Goal: Task Accomplishment & Management: Manage account settings

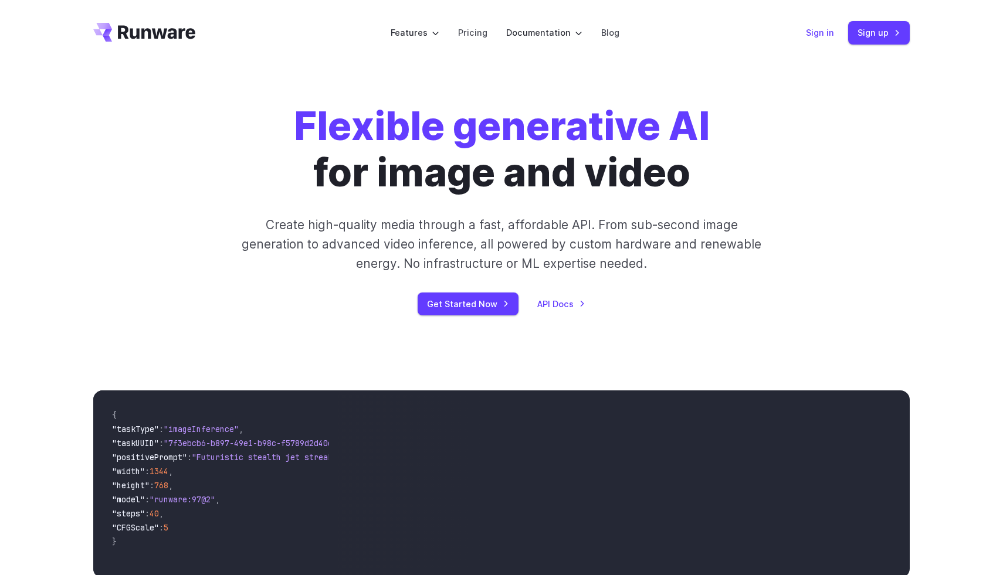
click at [823, 33] on link "Sign in" at bounding box center [820, 32] width 28 height 13
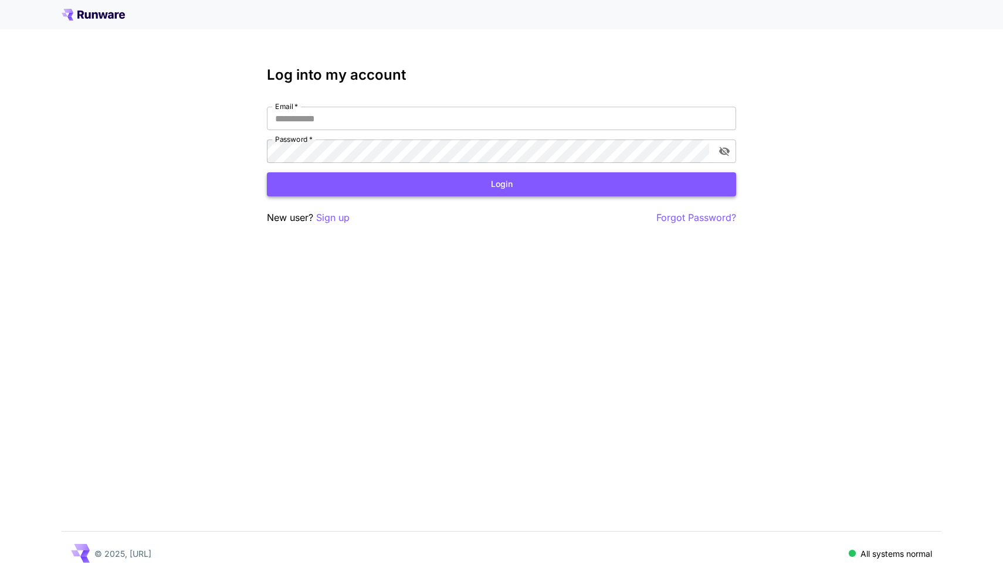
type input "**********"
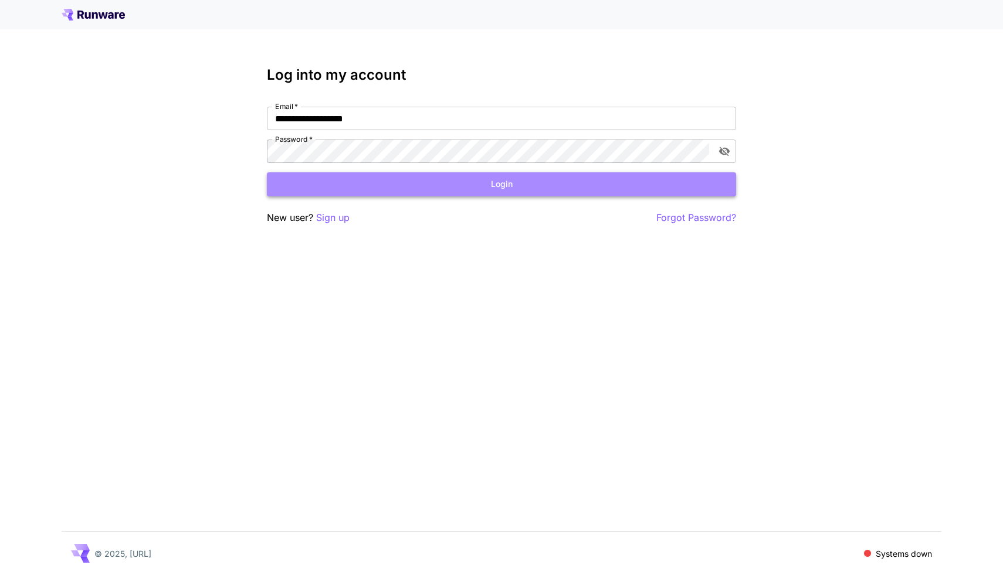
click at [507, 176] on button "Login" at bounding box center [501, 184] width 469 height 24
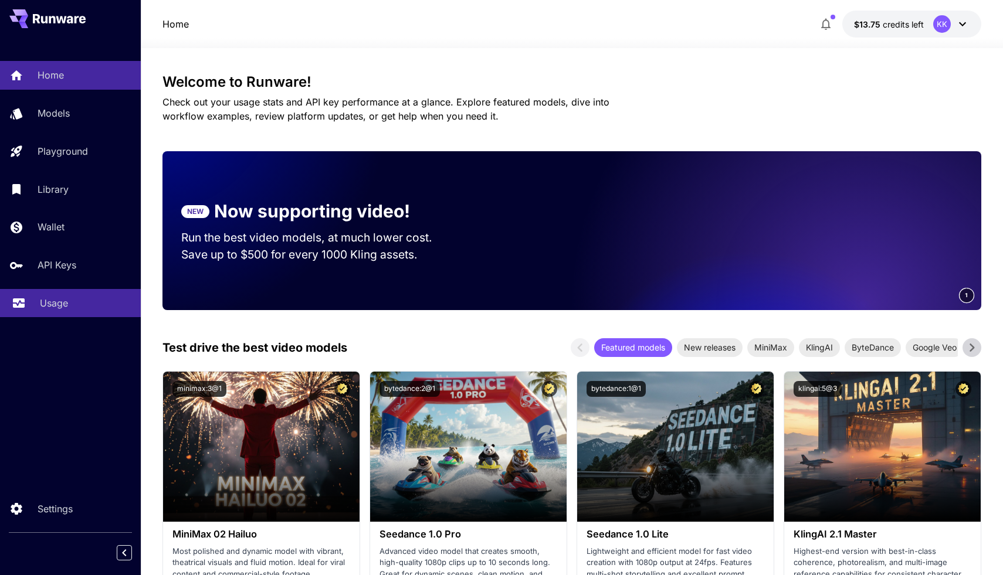
click at [60, 308] on p "Usage" at bounding box center [54, 303] width 28 height 14
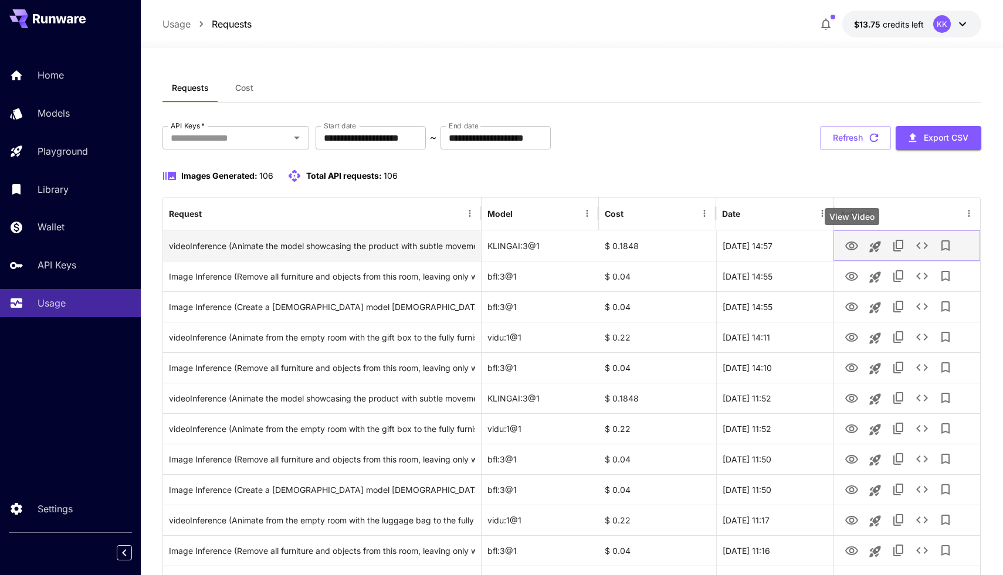
click at [849, 244] on icon "View Video" at bounding box center [851, 246] width 14 height 14
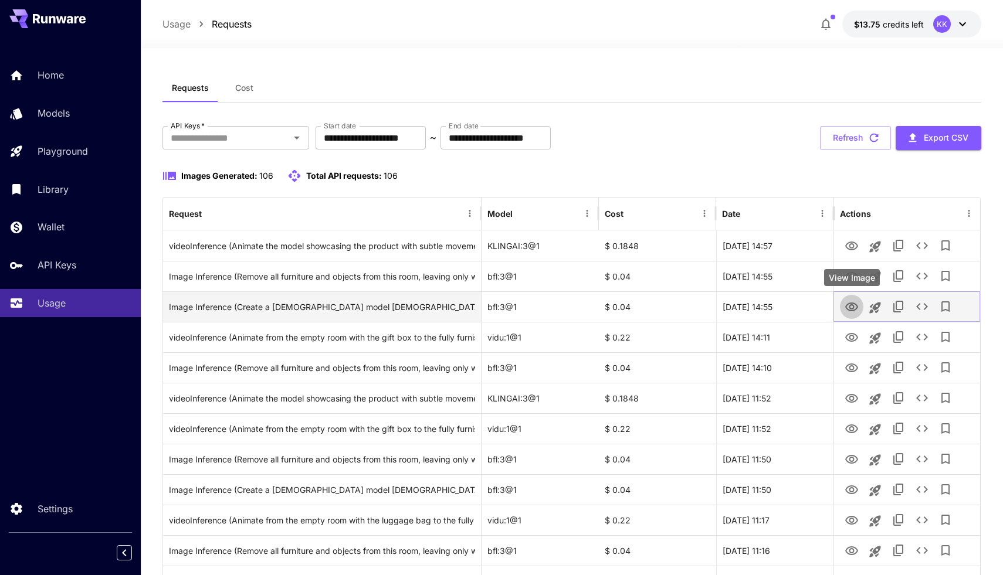
click at [847, 304] on icon "View Image" at bounding box center [851, 307] width 13 height 9
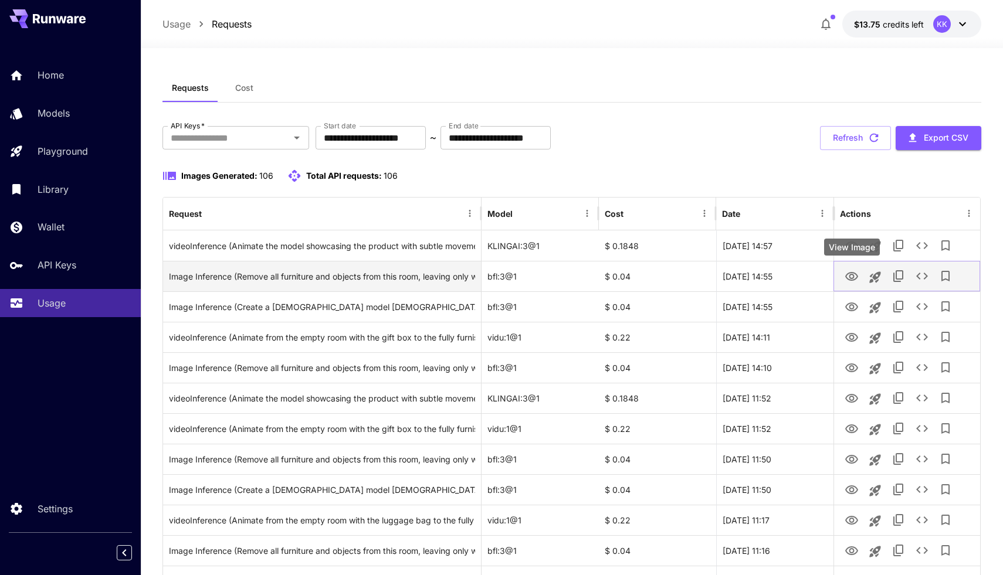
click at [854, 273] on icon "View Image" at bounding box center [851, 277] width 14 height 14
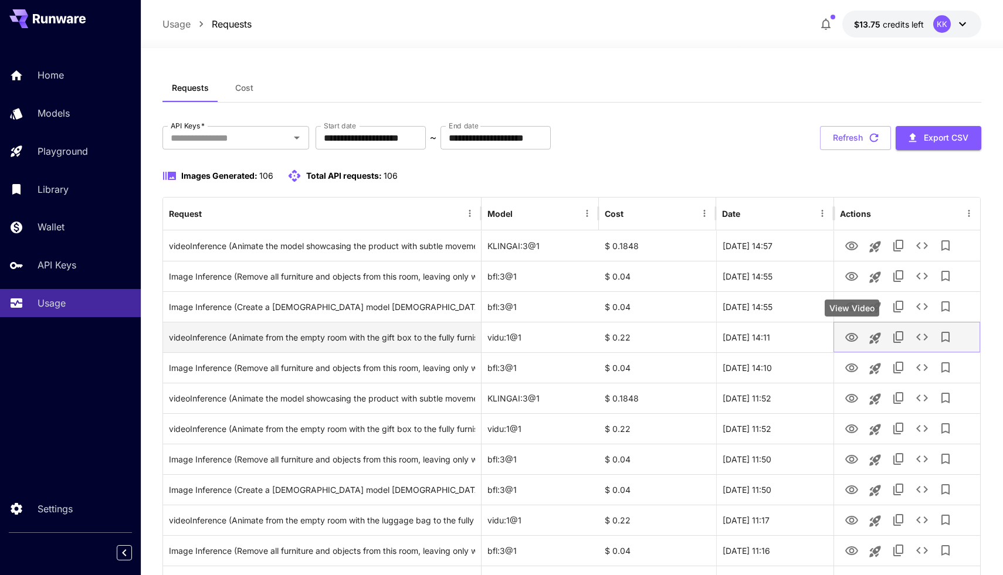
click at [853, 340] on icon "View Video" at bounding box center [851, 337] width 13 height 9
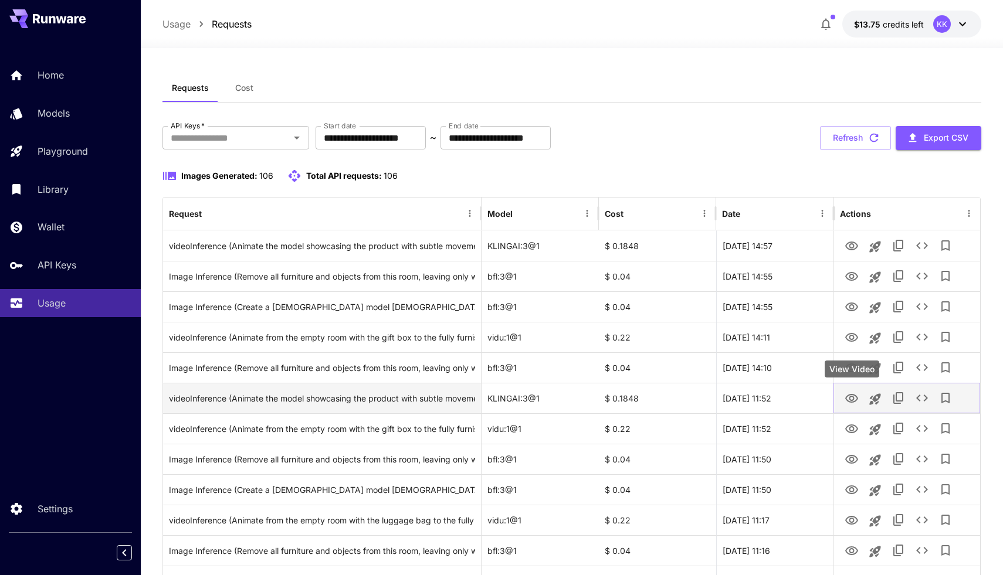
click at [853, 396] on icon "View Video" at bounding box center [851, 399] width 14 height 14
